Goal: Transaction & Acquisition: Purchase product/service

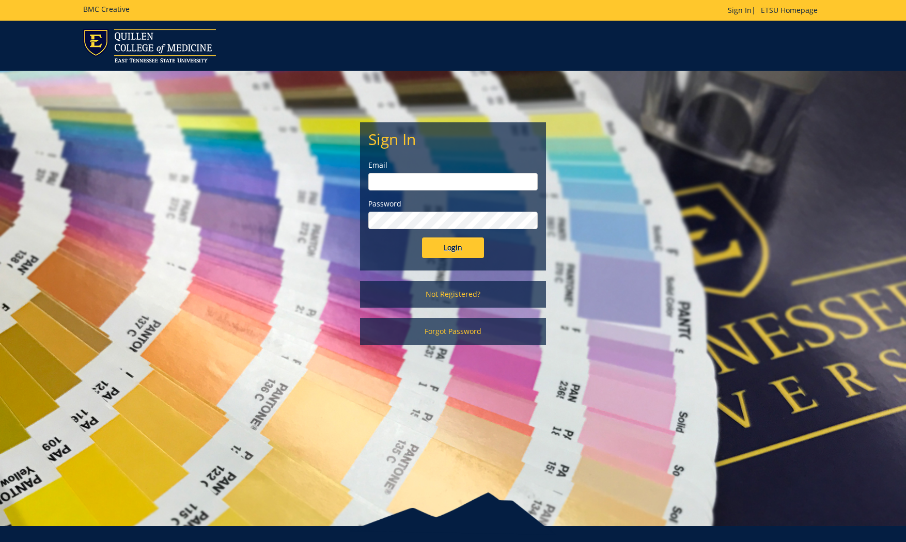
type input "tallentml@etsu.edu"
click at [473, 247] on input "Login" at bounding box center [453, 248] width 62 height 21
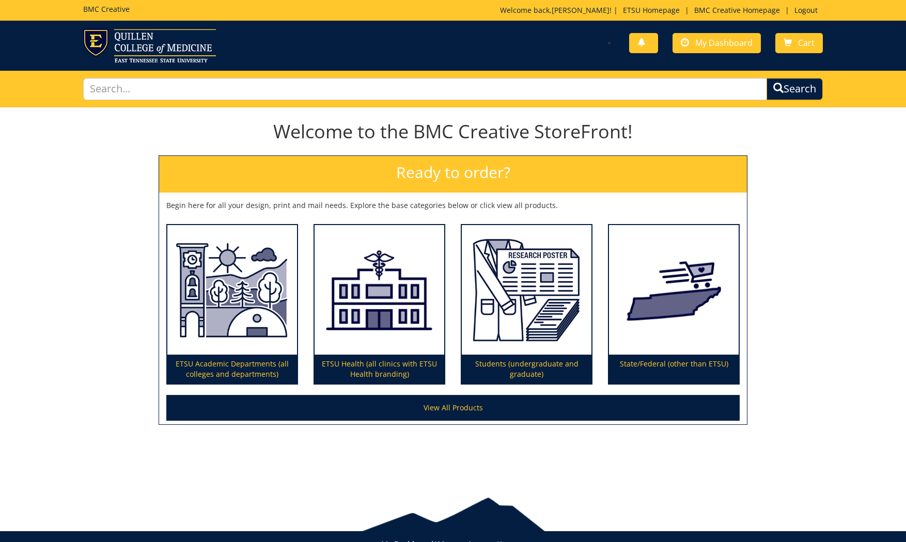
scroll to position [34, 0]
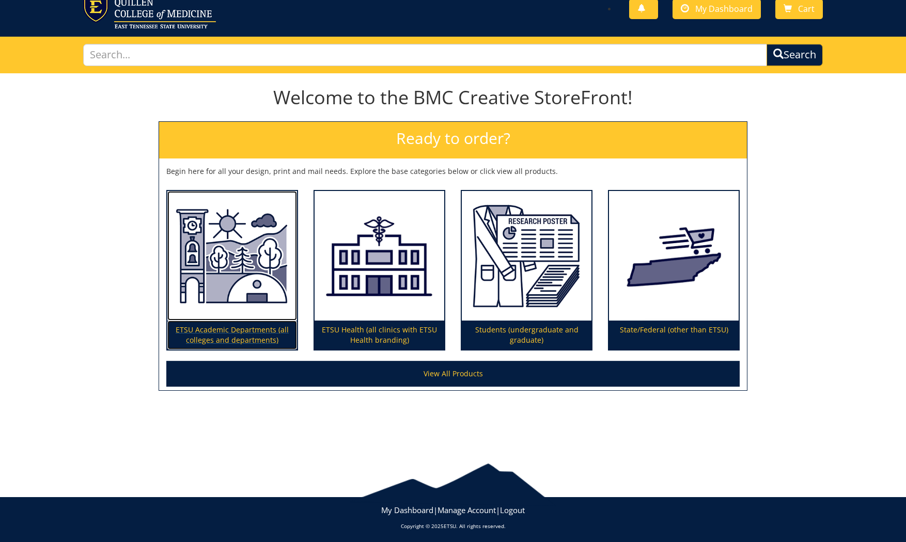
click at [237, 272] on img at bounding box center [232, 256] width 130 height 130
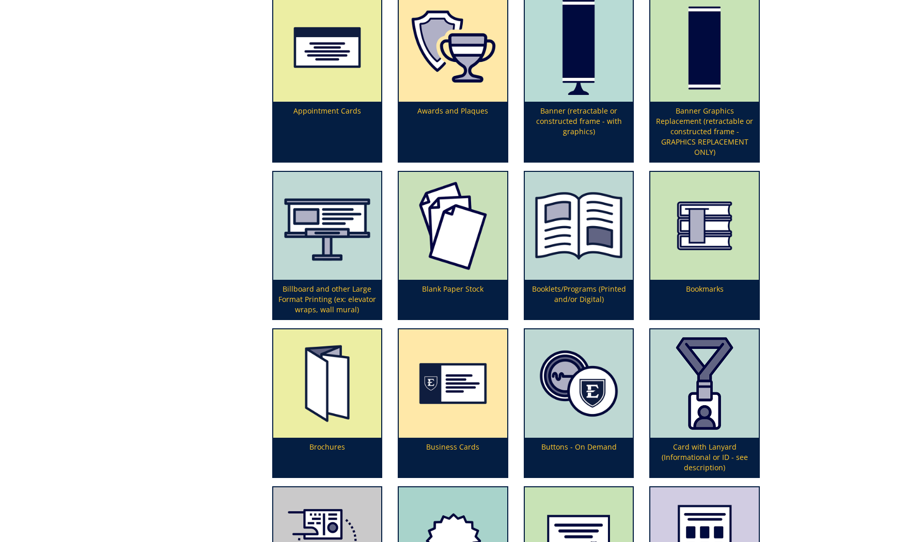
scroll to position [415, 0]
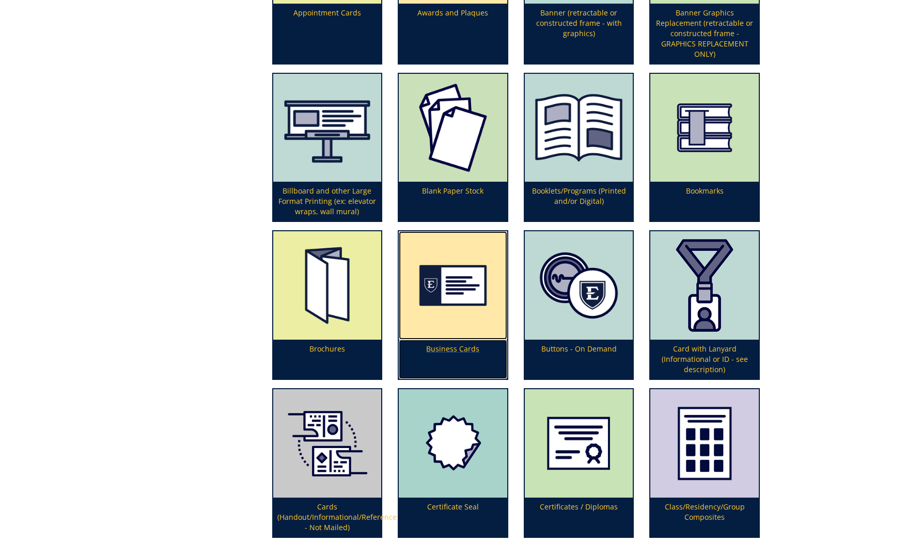
click at [465, 299] on img at bounding box center [453, 285] width 108 height 108
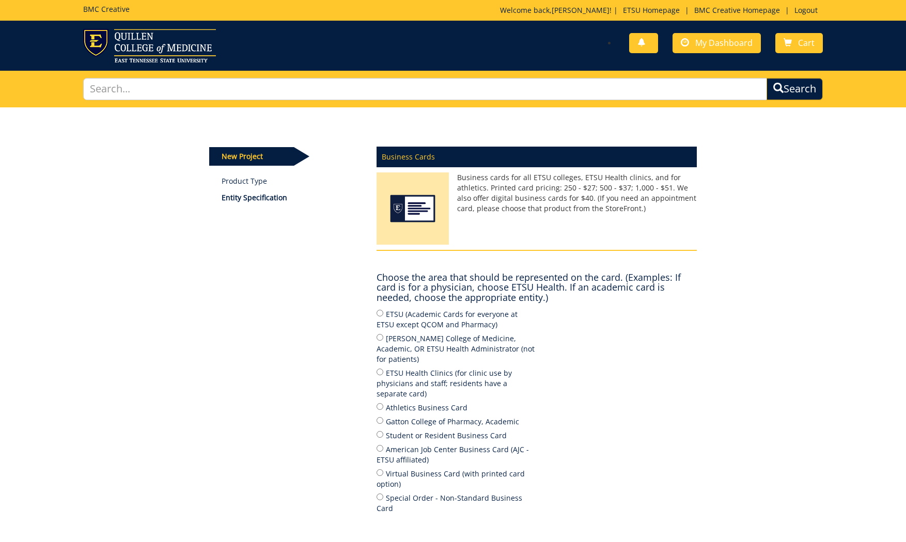
click at [477, 316] on label "ETSU (Academic Cards for everyone at ETSU except QCOM and Pharmacy)" at bounding box center [457, 319] width 160 height 22
click at [383, 316] on input "ETSU (Academic Cards for everyone at ETSU except QCOM and Pharmacy)" at bounding box center [380, 313] width 7 height 7
radio input "true"
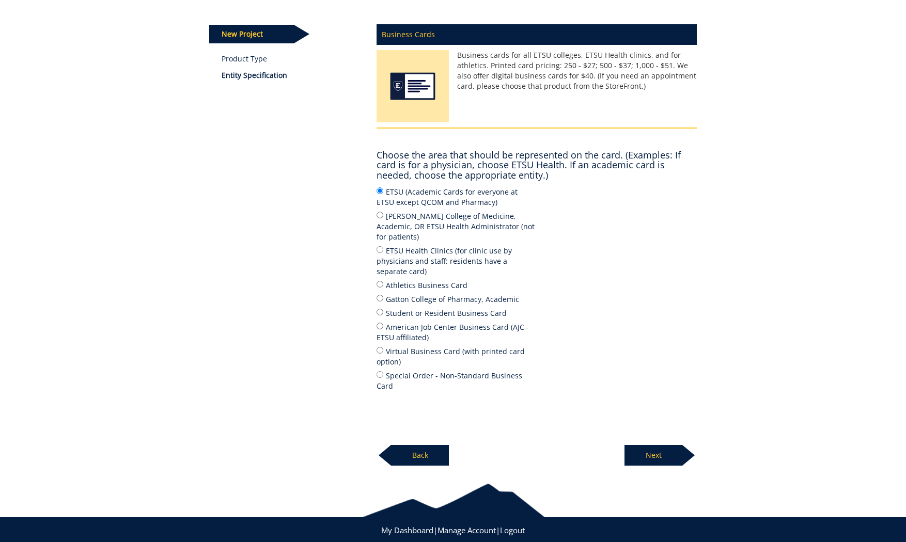
click at [667, 445] on p "Next" at bounding box center [653, 455] width 58 height 21
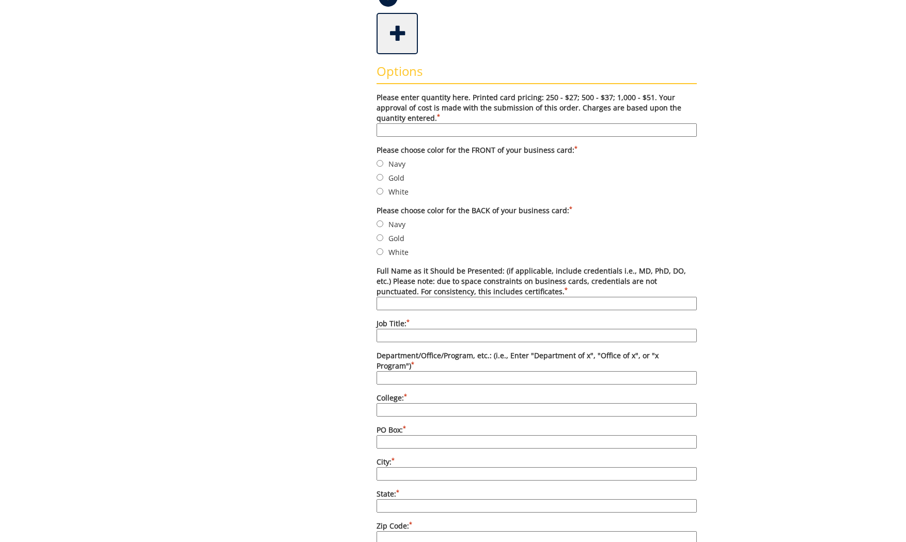
scroll to position [296, 0]
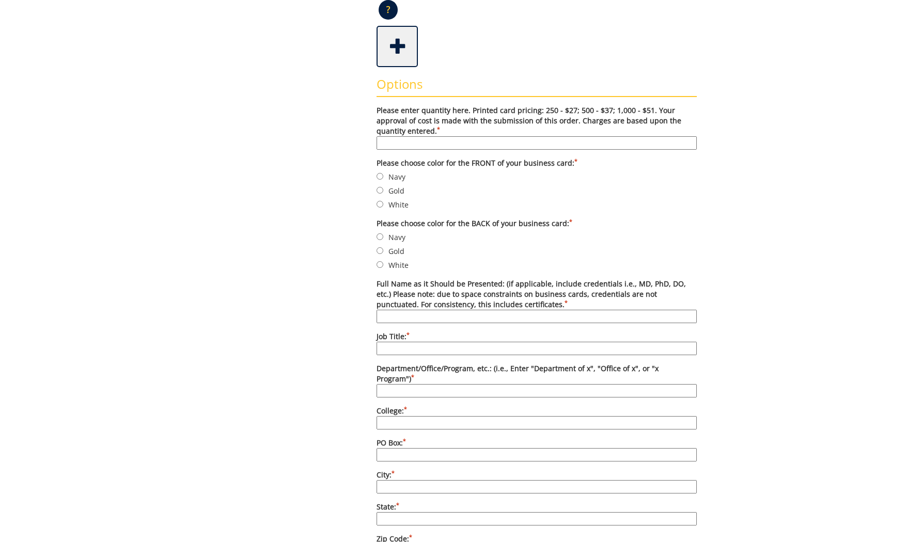
click at [468, 144] on input "Please enter quantity here. Printed card pricing: 250 - $27; 500 - $37; 1,000 -…" at bounding box center [537, 142] width 320 height 13
type input "100"
click at [337, 142] on div "Some kind of message here. New Project Product Type Entity Specification Order …" at bounding box center [453, 410] width 504 height 1199
click at [390, 174] on label "Navy" at bounding box center [537, 176] width 320 height 11
click at [390, 177] on label "Navy" at bounding box center [537, 176] width 320 height 11
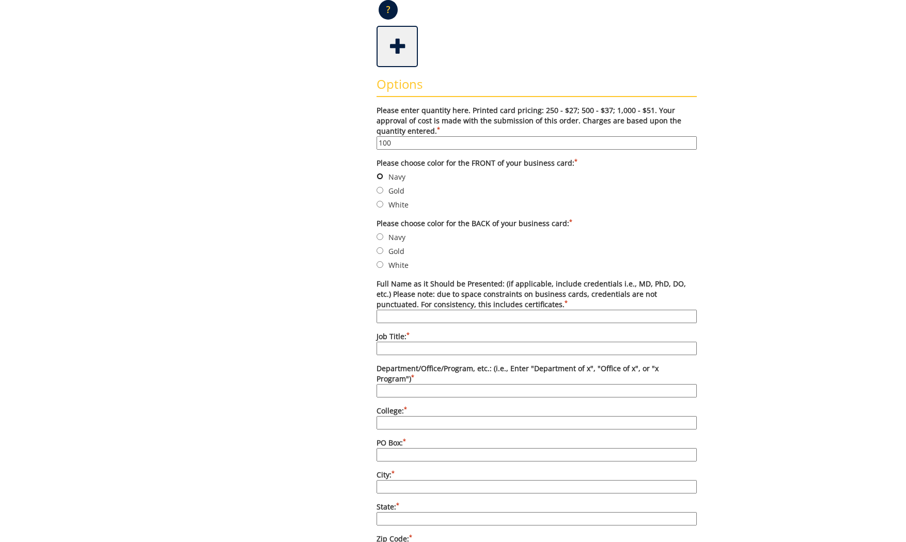
click at [383, 177] on input "Navy" at bounding box center [380, 176] width 7 height 7
radio input "true"
click at [401, 248] on label "Gold" at bounding box center [537, 250] width 320 height 11
click at [383, 248] on input "Gold" at bounding box center [380, 250] width 7 height 7
radio input "true"
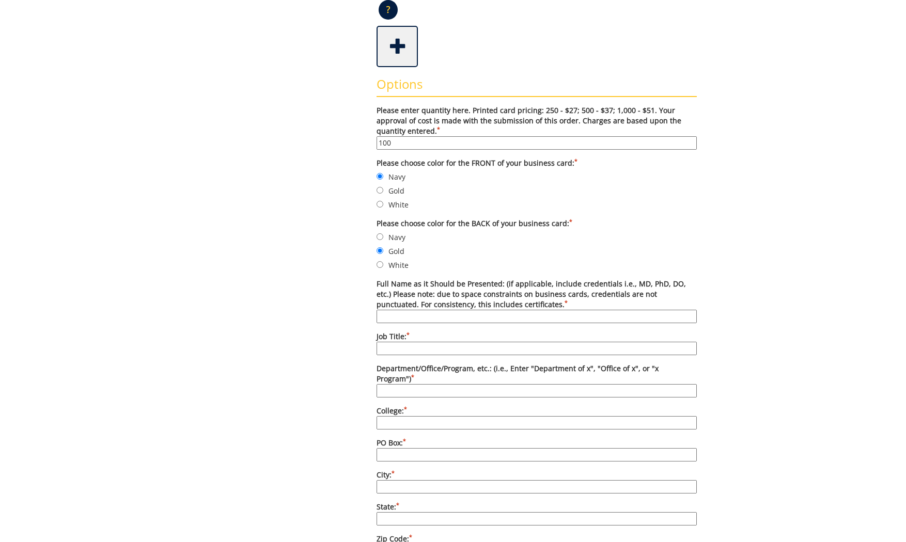
click at [489, 310] on input "Full Name as it Should be Presented: (if applicable, include credentials i.e., …" at bounding box center [537, 316] width 320 height 13
type input "Katie Sellers, MBA, CIP"
click at [444, 344] on input "Job Title: *" at bounding box center [537, 348] width 320 height 13
paste input "Director, Human Research Protection Program"
type input "Director, Human Research Protection Program"
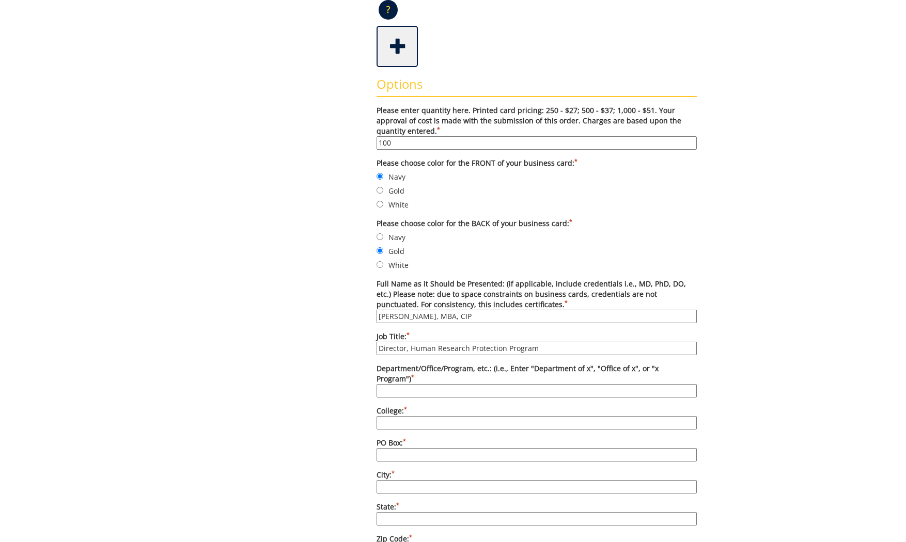
click at [554, 384] on input "Department/Office/Program, etc.: (i.e., Enter "Department of x", "Office of x",…" at bounding box center [537, 390] width 320 height 13
paste input "Department of Institutional Review Board (IRB) Administration"
type input "Department of Institutional Review Board (IRB) Administration"
click at [467, 416] on input "College: *" at bounding box center [537, 422] width 320 height 13
paste input "Office of the Vice Provost for Research | Research Compliance & Ethics"
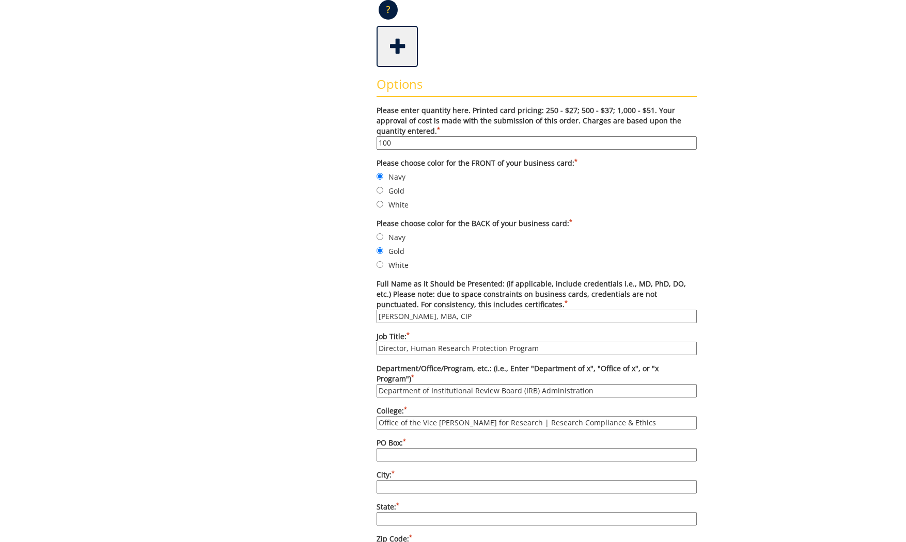
type input "Office of the Vice Provost for Research | Research Compliance & Ethics"
click at [510, 448] on input "PO Box: *" at bounding box center [537, 454] width 320 height 13
type input "70565"
click at [503, 480] on input "City: *" at bounding box center [537, 486] width 320 height 13
type input "Johnson City"
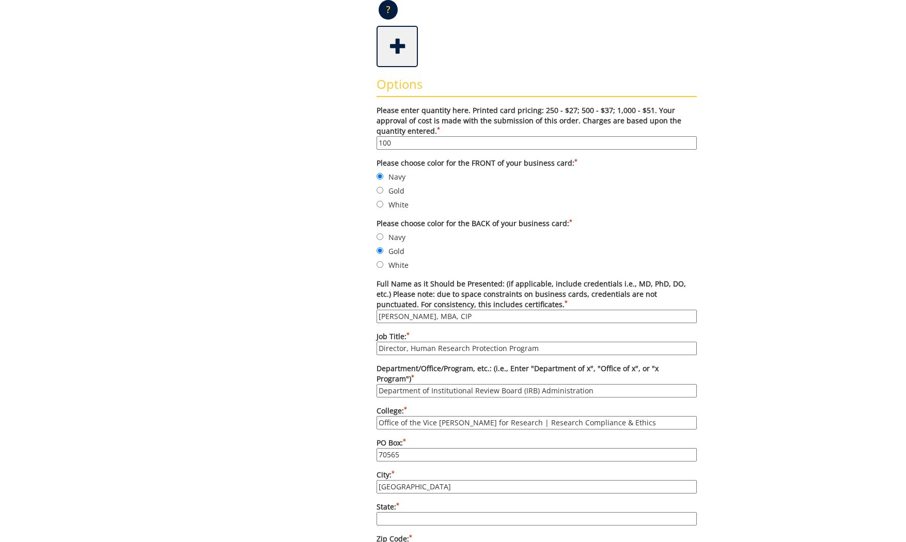
click at [509, 512] on input "State: *" at bounding box center [537, 518] width 320 height 13
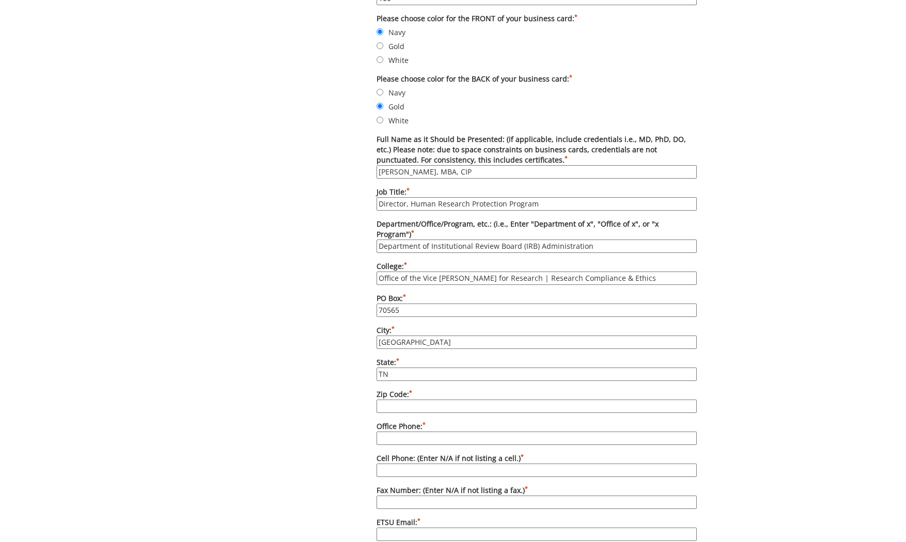
scroll to position [449, 0]
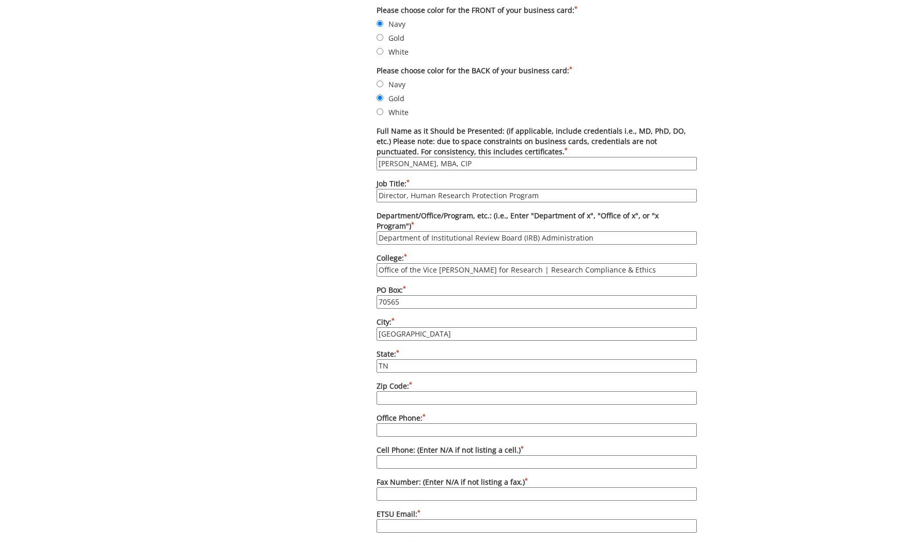
type input "TN"
click at [454, 392] on input "Zip Code: *" at bounding box center [537, 398] width 320 height 13
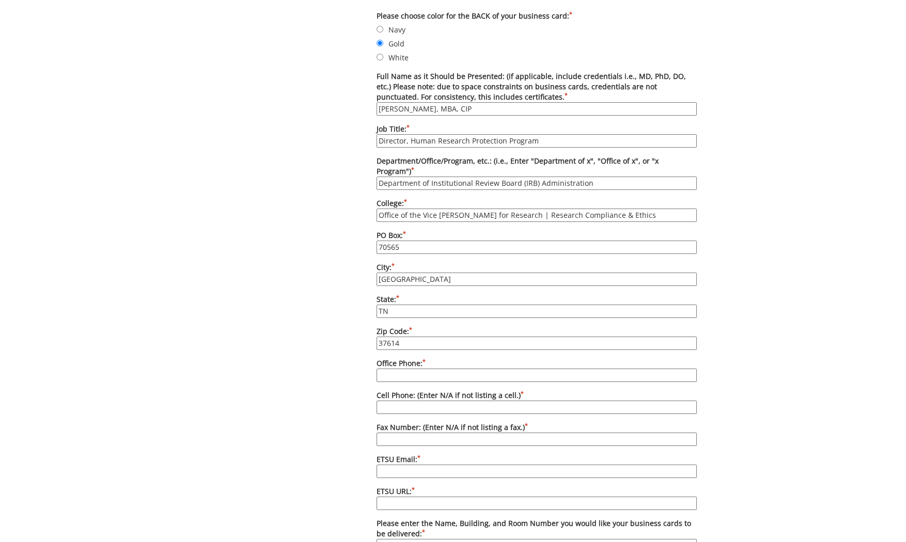
scroll to position [514, 0]
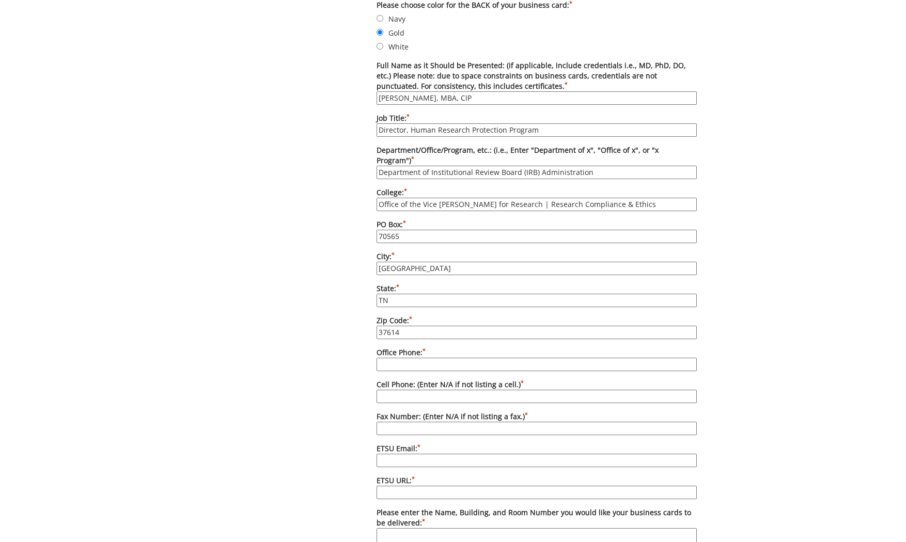
type input "37614"
drag, startPoint x: 462, startPoint y: 349, endPoint x: 474, endPoint y: 354, distance: 13.2
click at [462, 358] on input "Office Phone: *" at bounding box center [537, 364] width 320 height 13
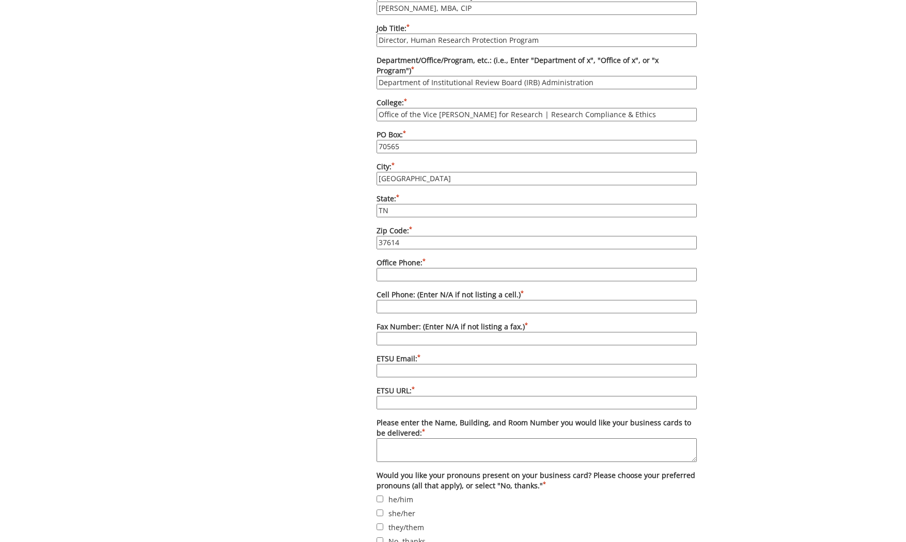
scroll to position [612, 0]
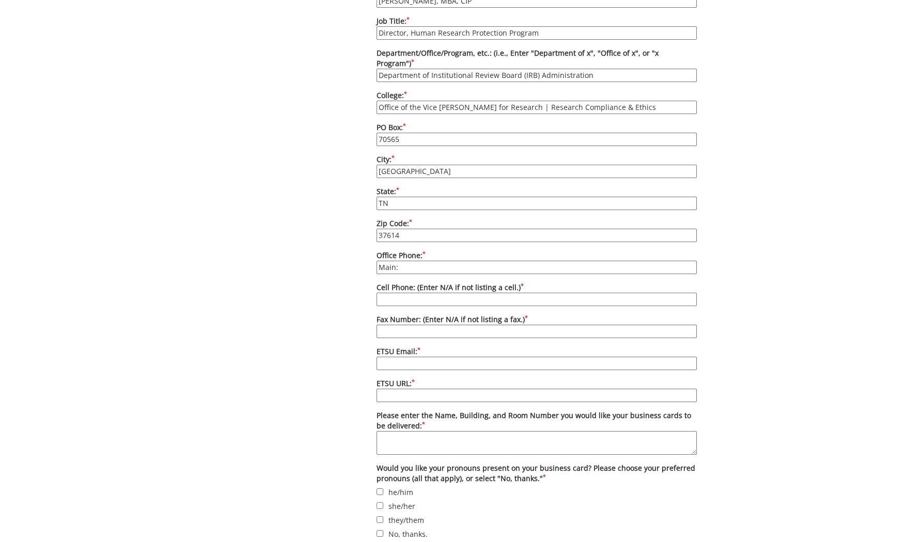
paste input "(423) 439-6053"
type input "Main: [PHONE_NUMBER]"
click at [490, 293] on input "Cell Phone: (Enter N/A if not listing a cell.) *" at bounding box center [537, 299] width 320 height 13
paste input "Direct (423) 439-6054"
drag, startPoint x: 380, startPoint y: 287, endPoint x: 386, endPoint y: 287, distance: 6.2
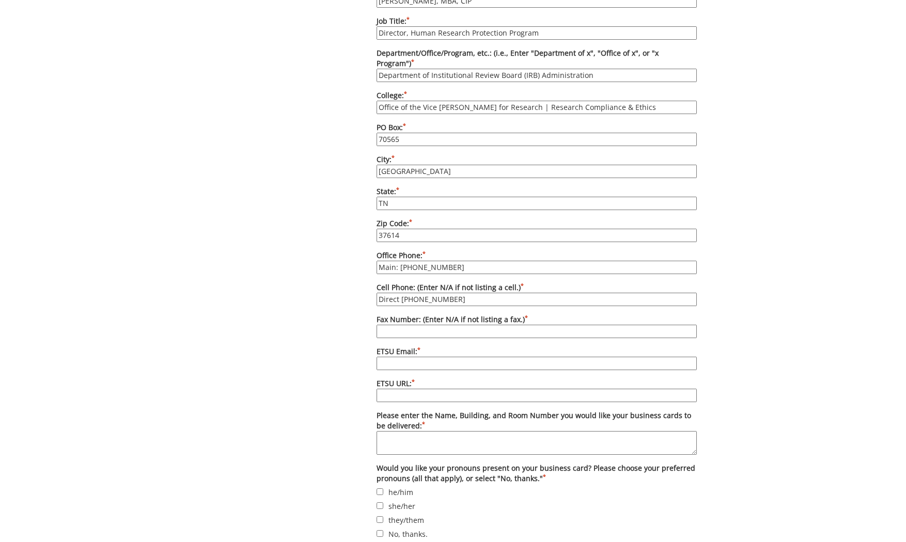
click at [381, 293] on input "Direct (423) 439-6054" at bounding box center [537, 299] width 320 height 13
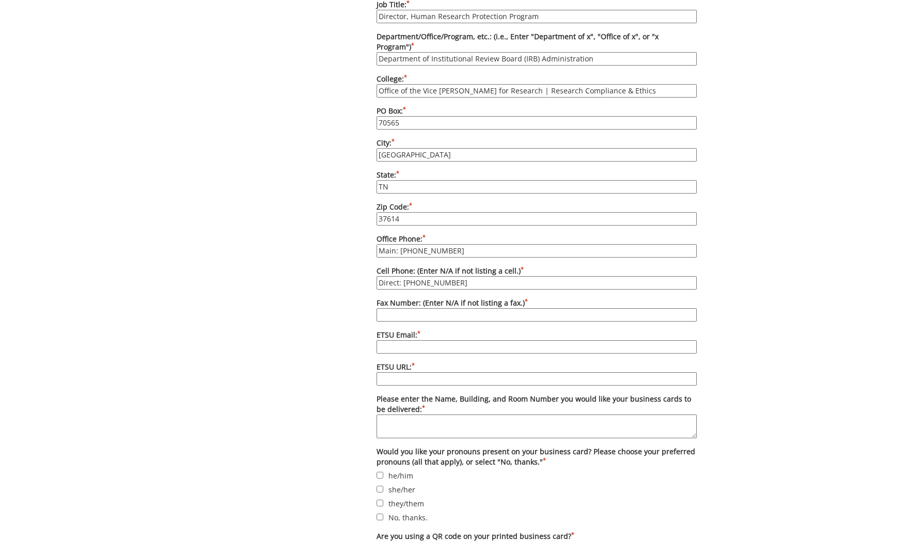
type input "Direct: [PHONE_NUMBER]"
click at [472, 308] on input "Fax Number: (Enter N/A if not listing a fax.) *" at bounding box center [537, 314] width 320 height 13
type input "N/A"
click at [400, 340] on input "ETSU Email: *" at bounding box center [537, 346] width 320 height 13
paste input "[EMAIL_ADDRESS][DOMAIN_NAME]"
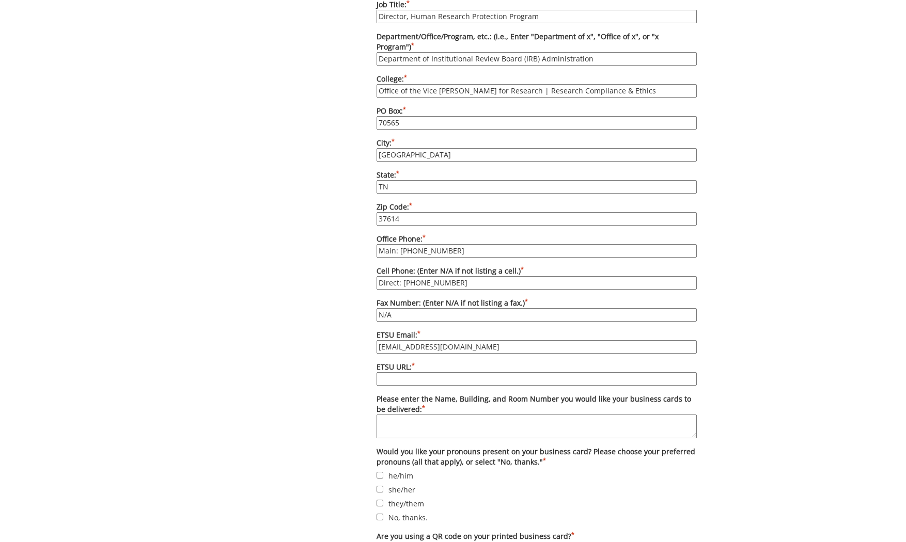
type input "[EMAIL_ADDRESS][DOMAIN_NAME]"
drag, startPoint x: 455, startPoint y: 375, endPoint x: 453, endPoint y: 366, distance: 9.5
click at [455, 375] on form "Please enter quantity here. Printed card pricing: 250 - $27; 500 - $37; 1,000 -…" at bounding box center [537, 183] width 320 height 821
click at [453, 372] on input "ETSU URL: *" at bounding box center [537, 378] width 320 height 13
paste input "[DOMAIN_NAME][URL]"
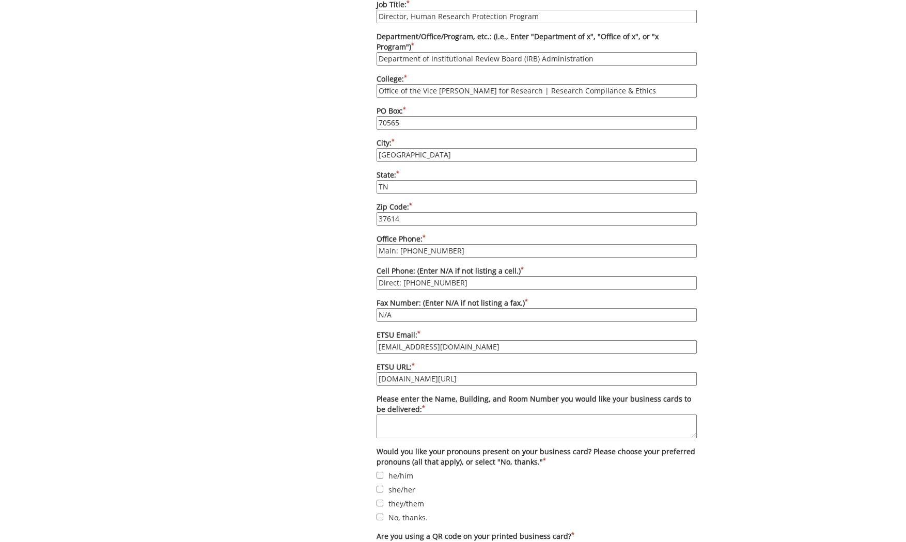
type input "[DOMAIN_NAME][URL]"
click at [302, 308] on div "Some kind of message here. New Project Product Type Entity Specification Order …" at bounding box center [453, 78] width 504 height 1199
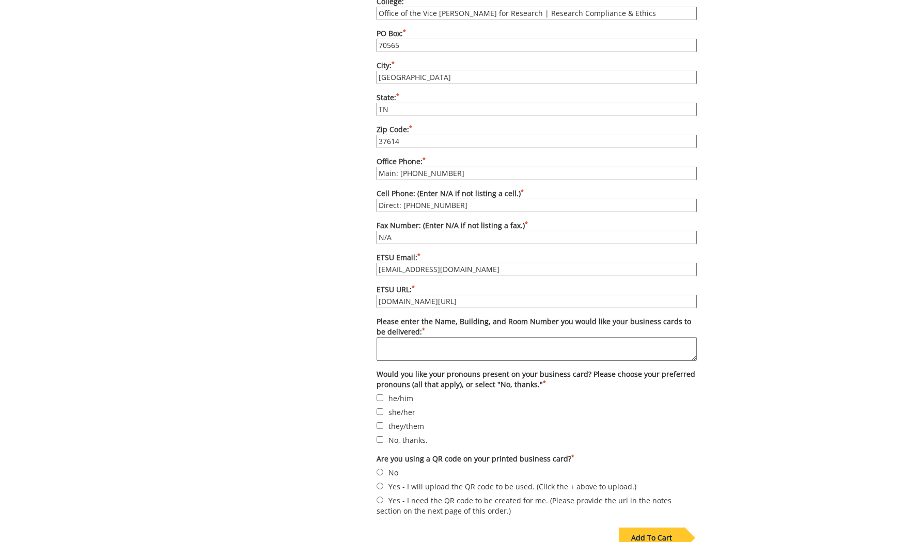
click at [415, 342] on textarea "Please enter the Name, Building, and Room Number you would like your business c…" at bounding box center [537, 349] width 320 height 24
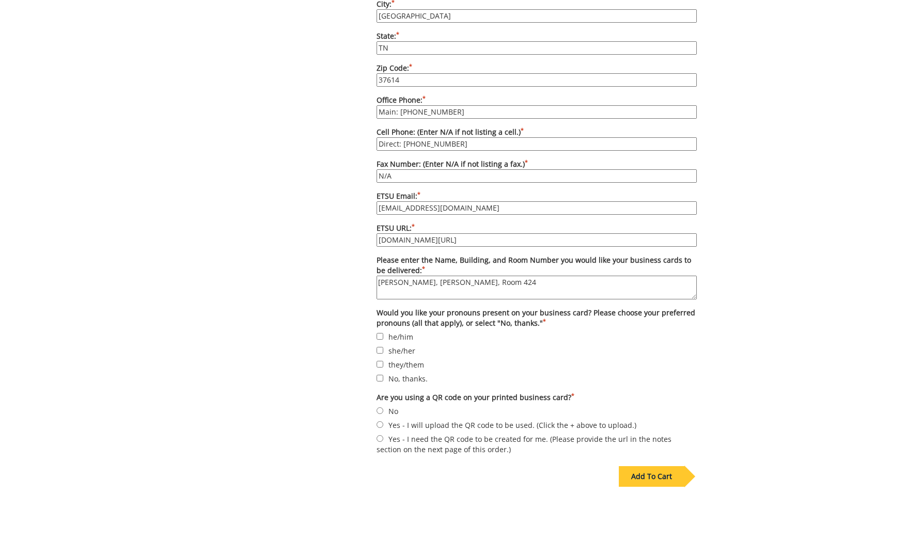
scroll to position [773, 0]
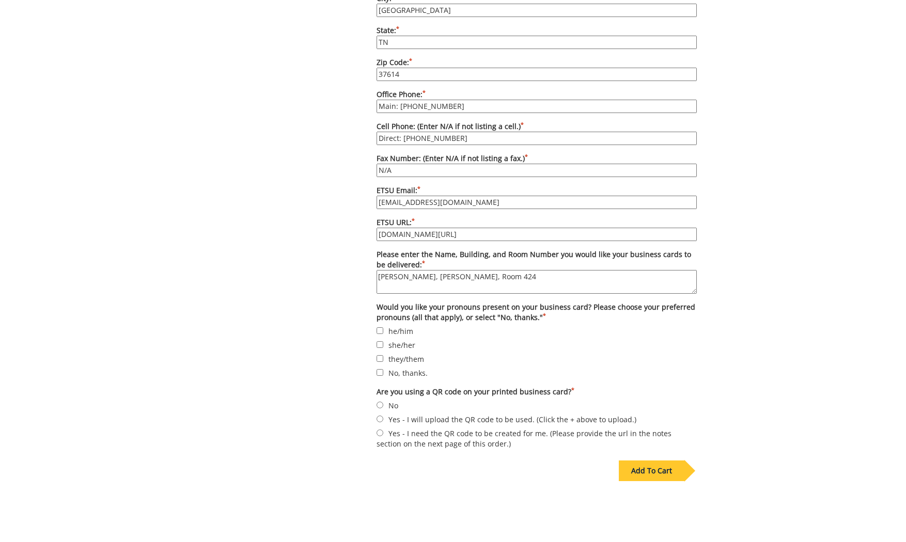
type textarea "[PERSON_NAME], [PERSON_NAME], Room 424"
click at [379, 341] on input "she/her" at bounding box center [380, 344] width 7 height 7
checkbox input "true"
click at [389, 400] on label "No" at bounding box center [537, 405] width 320 height 11
click at [383, 402] on input "No" at bounding box center [380, 405] width 7 height 7
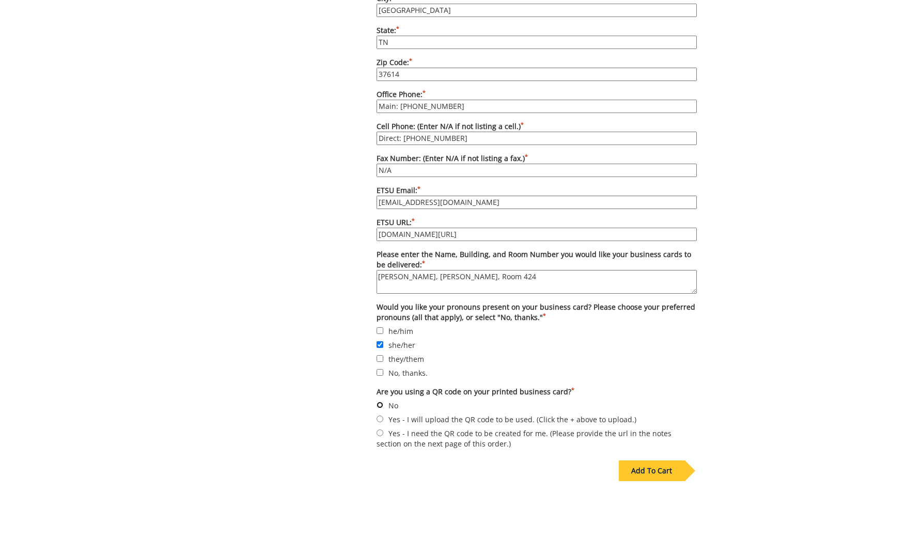
radio input "true"
click at [668, 461] on div "Add To Cart" at bounding box center [652, 471] width 66 height 21
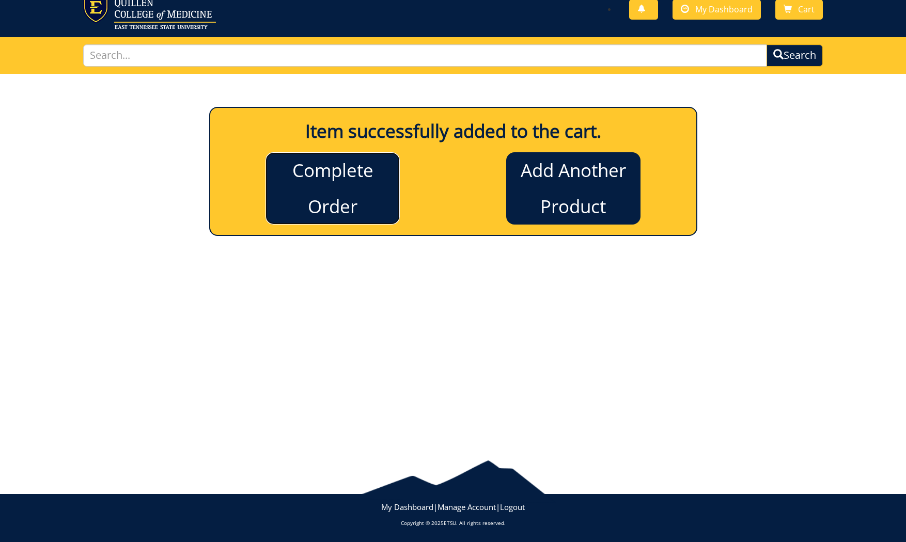
click at [366, 170] on link "Complete Order" at bounding box center [332, 188] width 134 height 72
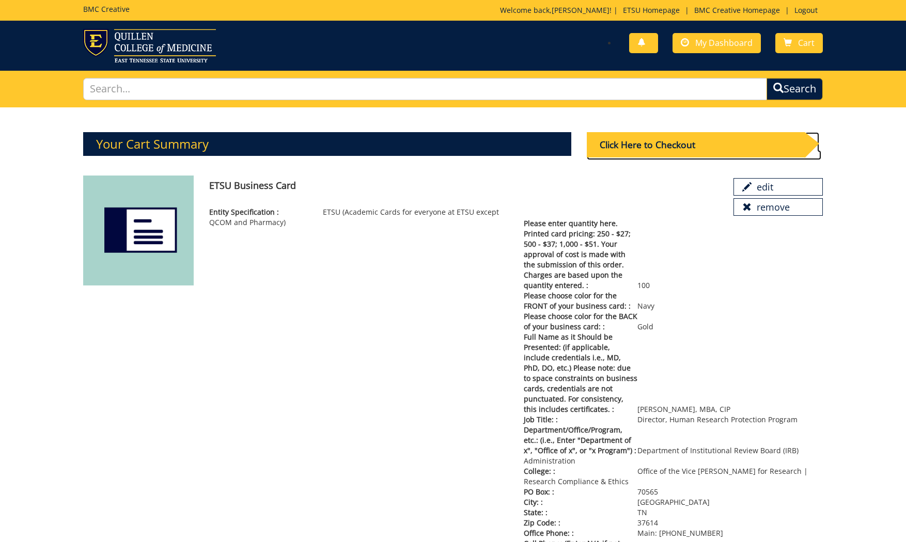
click at [694, 146] on div "Click Here to Checkout" at bounding box center [696, 144] width 218 height 25
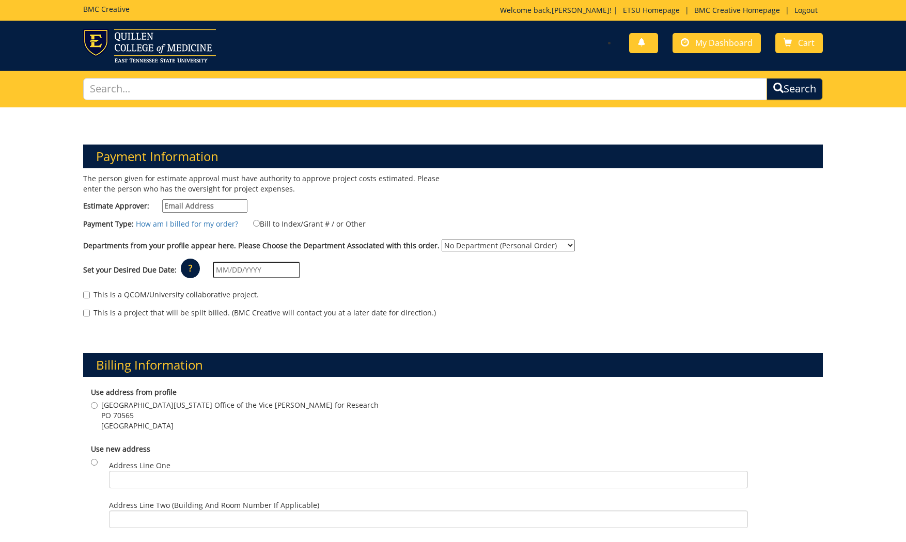
click at [209, 203] on input "Estimate Approver:" at bounding box center [204, 205] width 85 height 13
type input "[EMAIL_ADDRESS][DOMAIN_NAME]"
click at [264, 224] on label "Bill to Index/Grant # / or Other" at bounding box center [303, 223] width 126 height 11
click at [260, 224] on input "Bill to Index/Grant # / or Other" at bounding box center [256, 223] width 7 height 7
radio input "true"
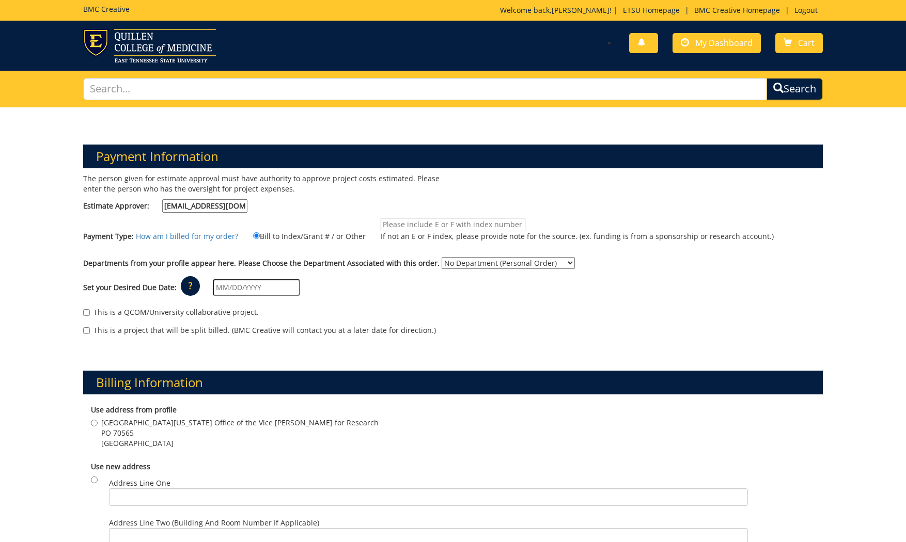
click at [421, 222] on input "If not an E or F index, please provide note for the source. (ex. funding is fro…" at bounding box center [453, 224] width 145 height 13
paste input "20-60010-100000-100-{INSERT ACCOUNT}-350-999-999-999"
type input "E24555 (20-60010-100000-100-{INSERT ACCOUNT}-350-999-999-999)"
click at [455, 263] on select "No Department (Personal Order) Research and Sponsored Programs" at bounding box center [508, 263] width 133 height 12
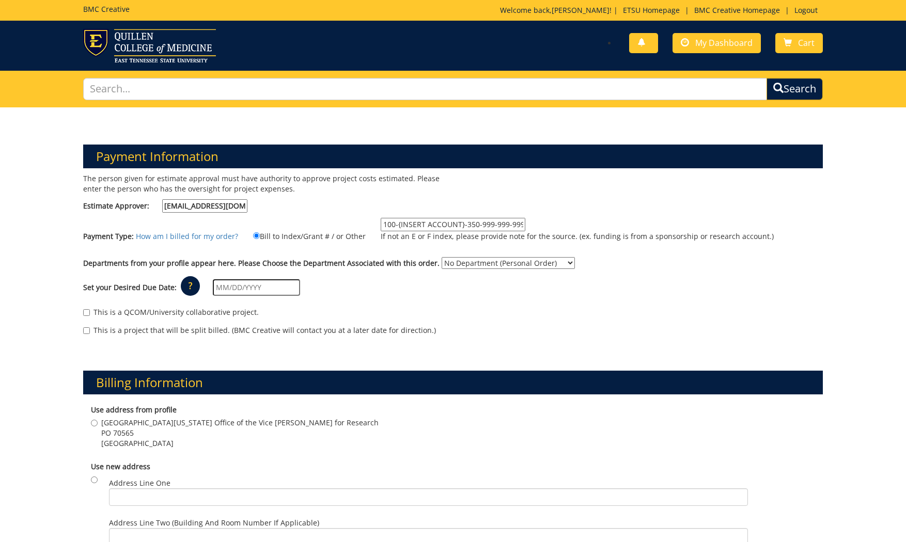
scroll to position [0, 0]
select select "161"
click at [442, 257] on select "No Department (Personal Order) Research and Sponsored Programs" at bounding box center [508, 263] width 133 height 12
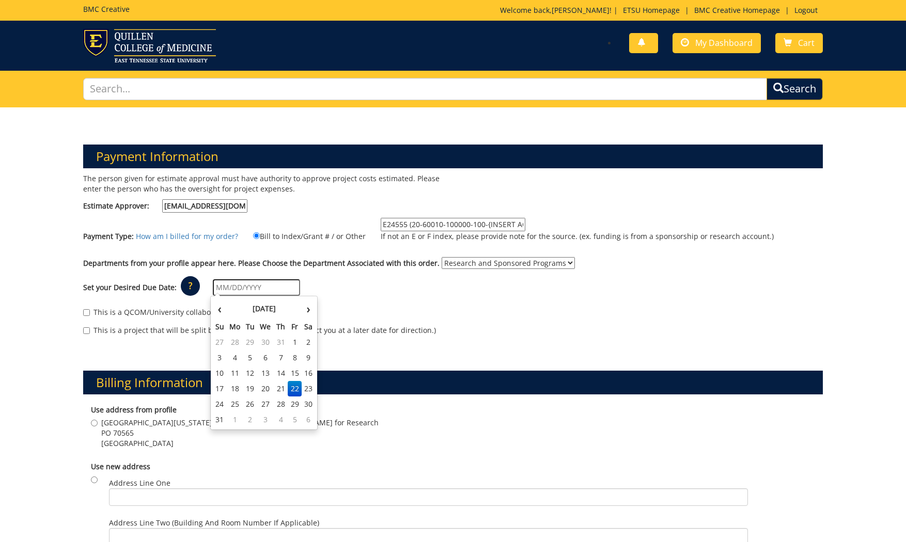
click at [245, 283] on input "text" at bounding box center [256, 287] width 87 height 17
click at [252, 400] on td "26" at bounding box center [250, 404] width 14 height 15
type input "[DATE]"
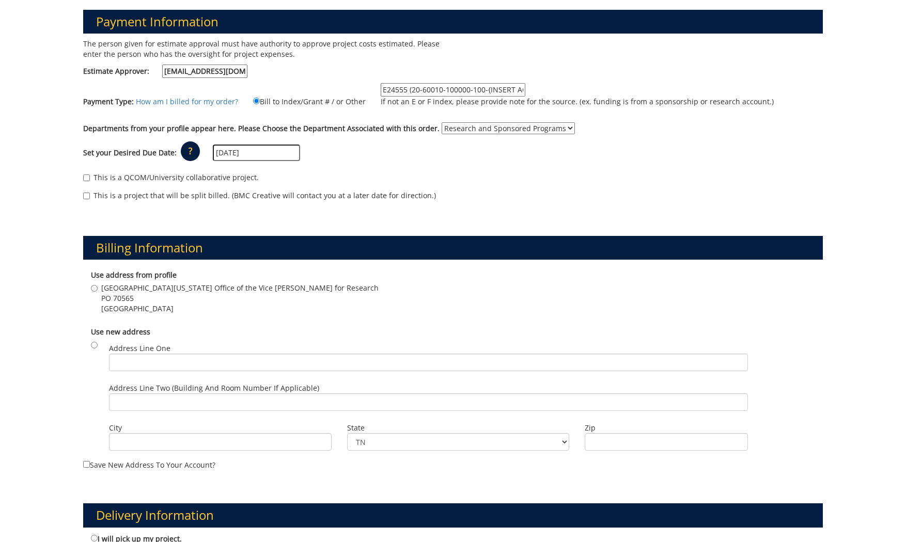
scroll to position [135, 0]
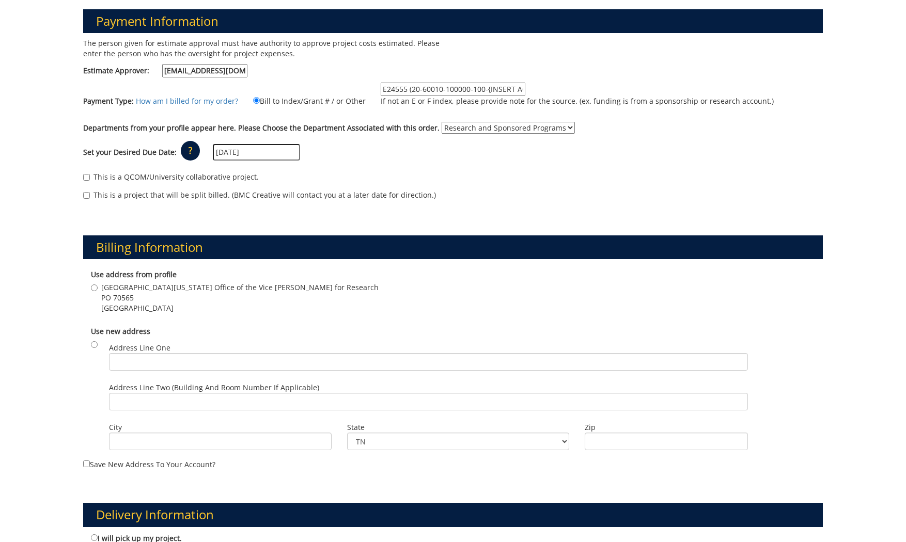
click at [128, 290] on span "[GEOGRAPHIC_DATA][US_STATE] Office of the Vice [PERSON_NAME] for Research" at bounding box center [239, 288] width 277 height 10
click at [98, 290] on input "East Tennessee State University Office of the Vice Provost for Research PO 7056…" at bounding box center [94, 288] width 7 height 7
radio input "true"
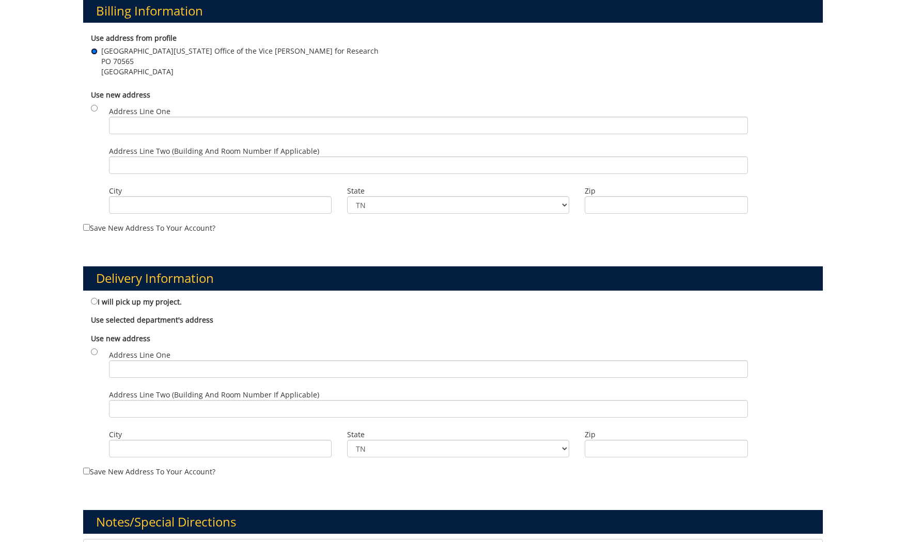
scroll to position [421, 0]
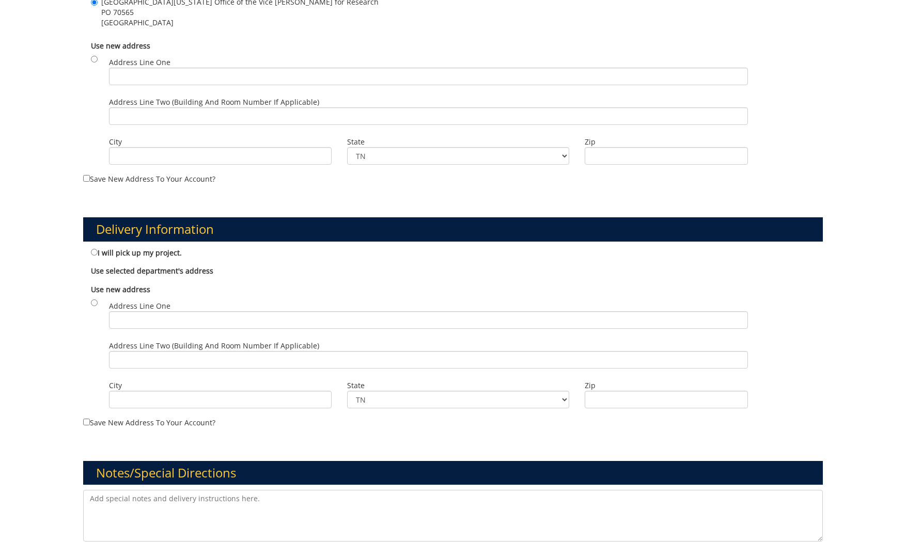
click at [172, 310] on label "Address Line One" at bounding box center [428, 315] width 639 height 28
click at [172, 311] on input "Address Line One" at bounding box center [428, 320] width 639 height 18
click at [175, 311] on input "Address Line One" at bounding box center [428, 320] width 639 height 18
type input "Ross Hall"
click at [189, 358] on input "Address Line Two (Building and Room Number if applicable)" at bounding box center [428, 360] width 639 height 18
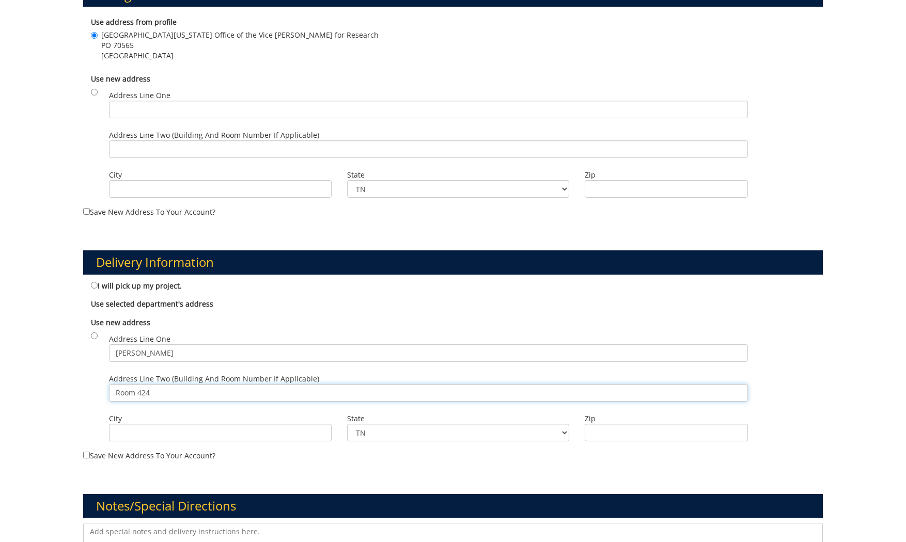
scroll to position [402, 0]
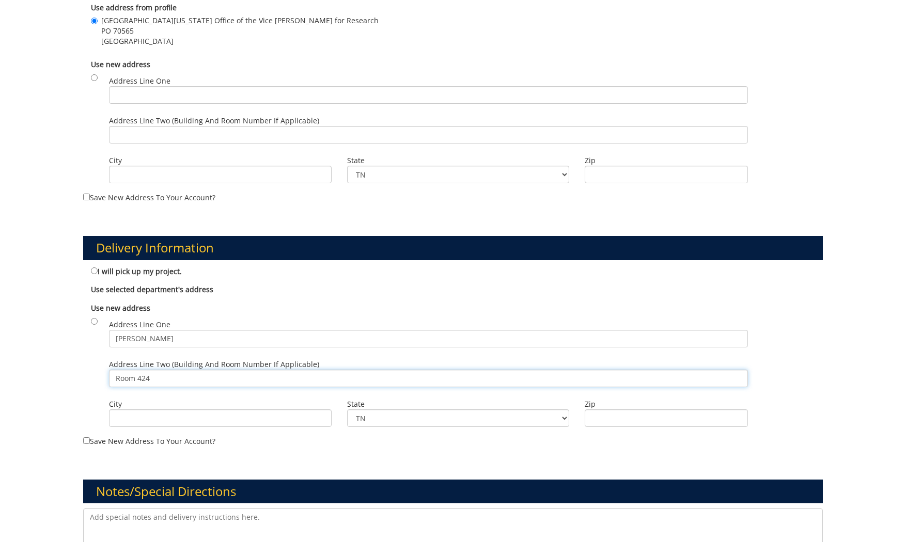
type input "Room 424"
click at [227, 416] on input "City" at bounding box center [220, 419] width 223 height 18
type input "J"
type input "Johnson City"
click at [633, 425] on input "Zip" at bounding box center [666, 419] width 163 height 18
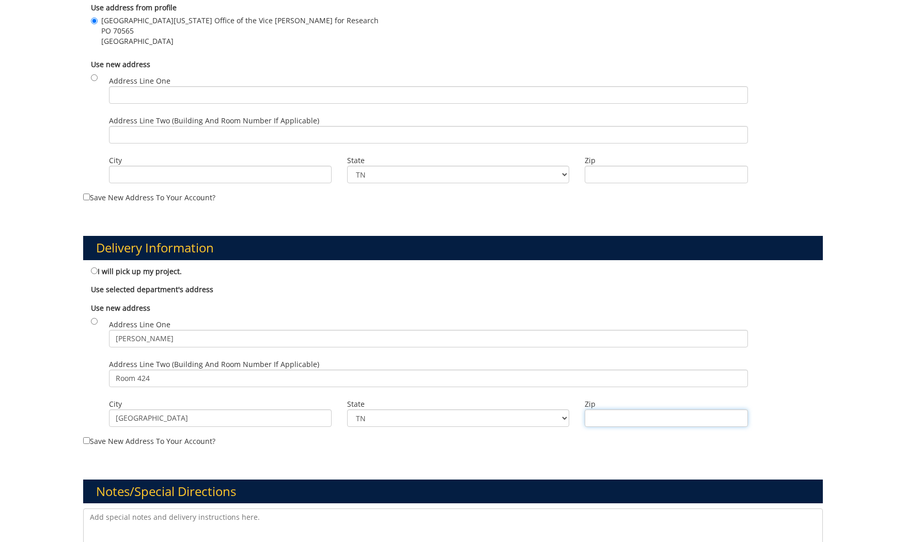
type input "37614"
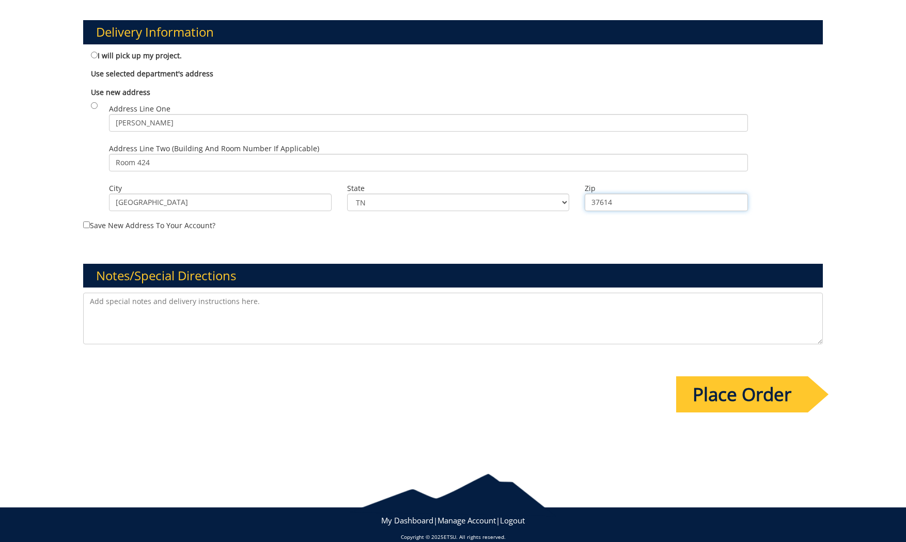
scroll to position [623, 0]
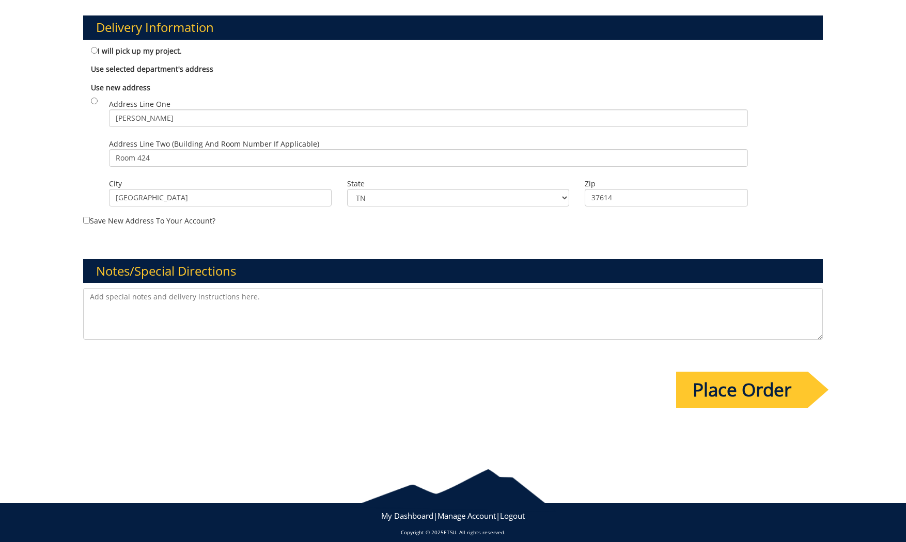
click at [331, 298] on textarea at bounding box center [453, 314] width 740 height 52
type textarea "Apologies for the short notice, but if we could get these business cards early …"
click at [716, 387] on input "Place Order" at bounding box center [742, 390] width 132 height 36
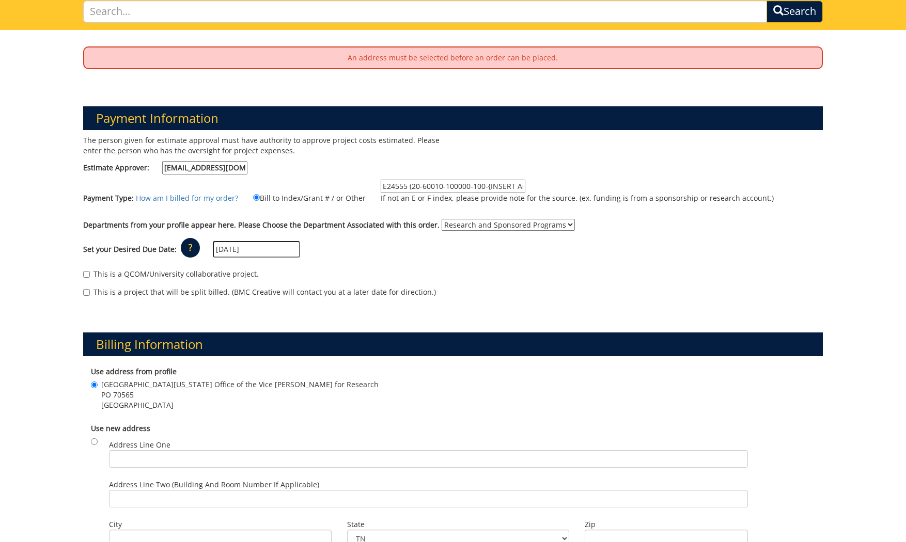
scroll to position [253, 0]
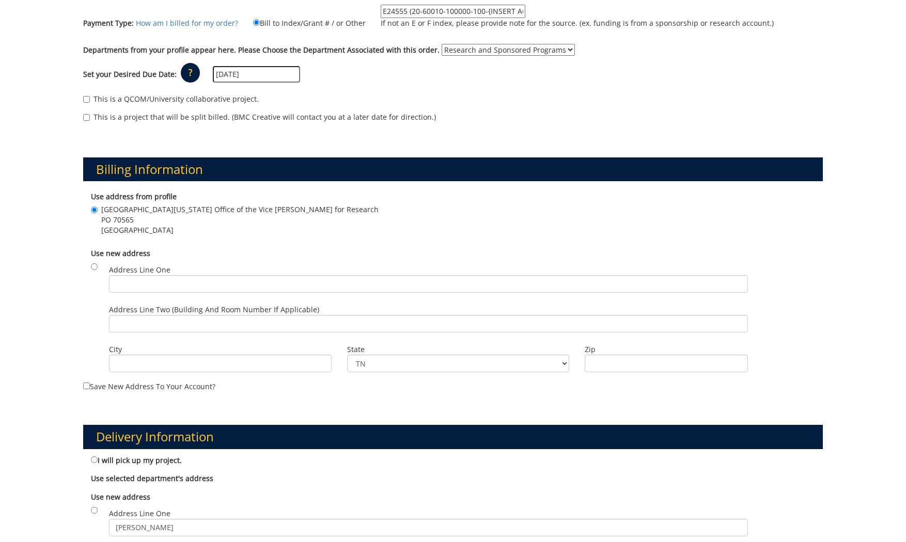
click at [128, 206] on span "East Tennessee State University Office of the Vice Provost for Research" at bounding box center [239, 210] width 277 height 10
click at [98, 207] on input "East Tennessee State University Office of the Vice Provost for Research PO 7056…" at bounding box center [94, 210] width 7 height 7
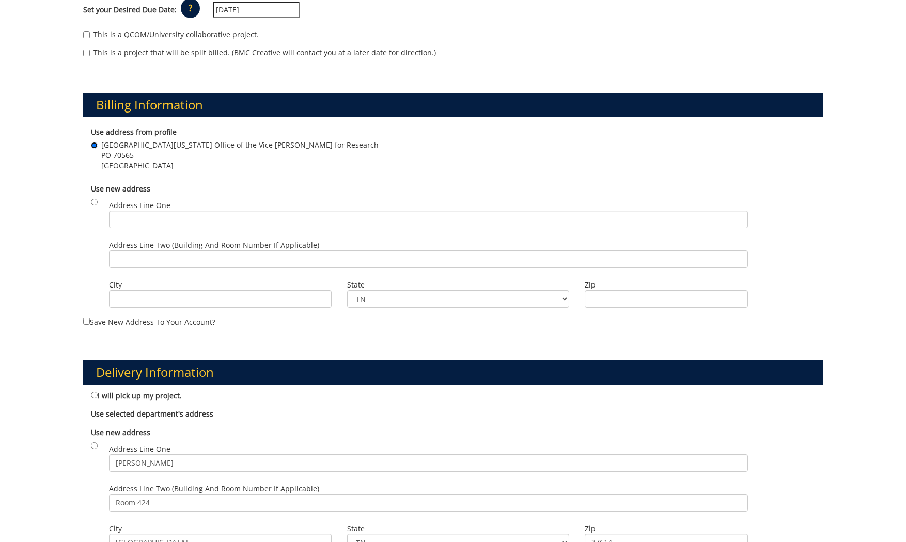
scroll to position [397, 0]
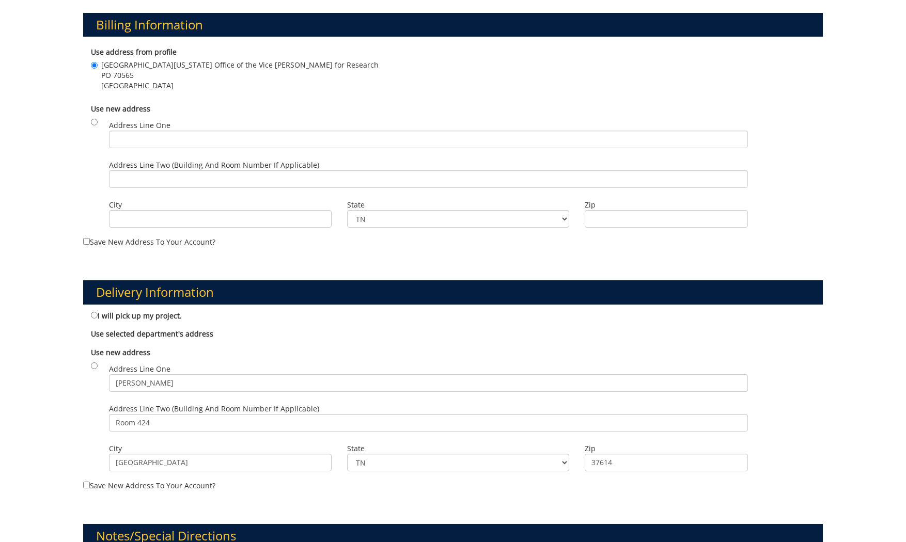
click at [109, 373] on div "Address Line One Ross Hall" at bounding box center [428, 381] width 654 height 40
click at [92, 363] on input "radio" at bounding box center [94, 366] width 7 height 7
radio input "true"
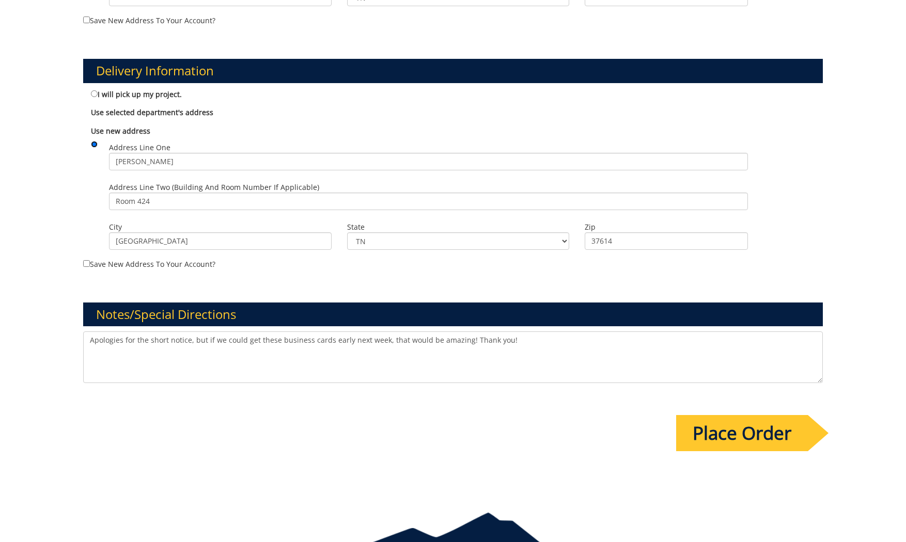
scroll to position [670, 0]
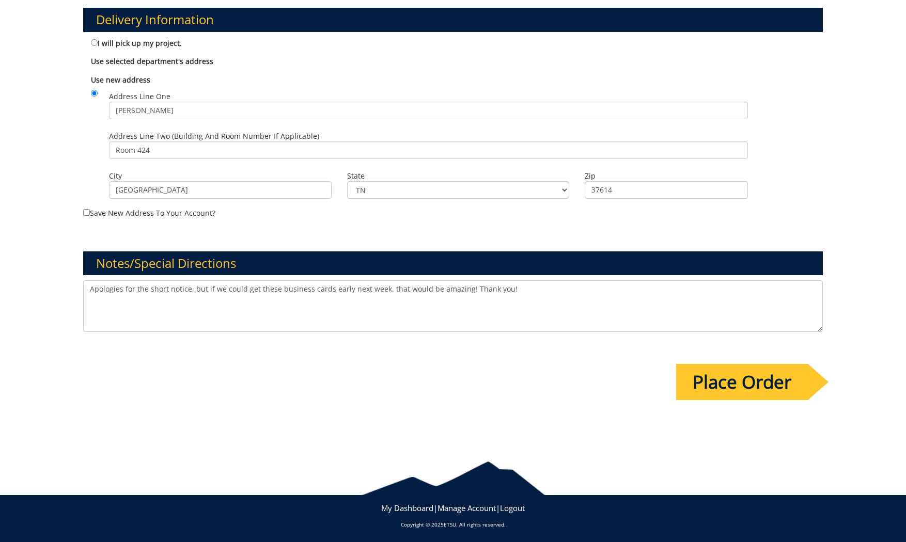
click at [756, 376] on input "Place Order" at bounding box center [742, 382] width 132 height 36
